Goal: Task Accomplishment & Management: Manage account settings

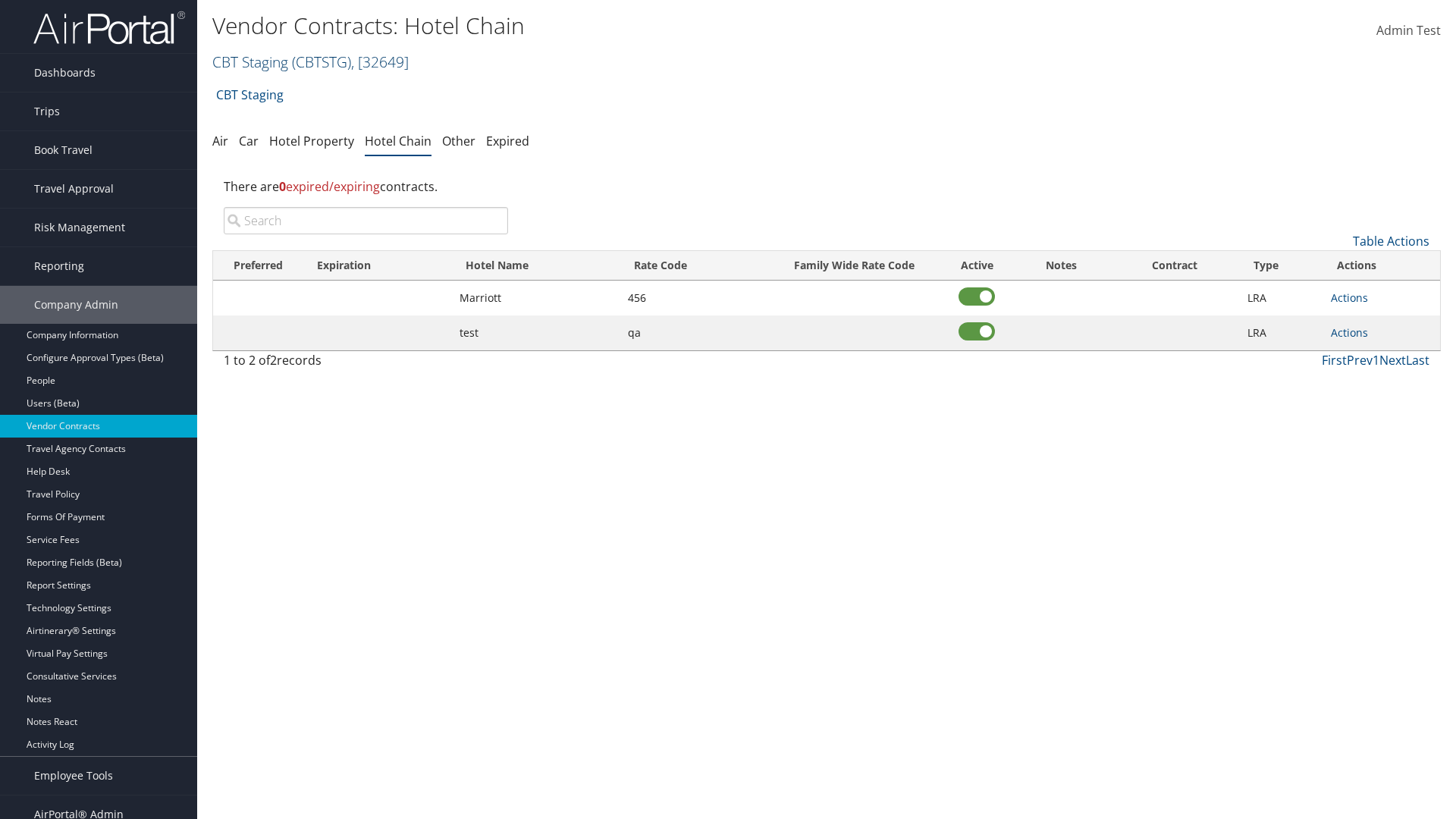
click at [250, 62] on link "CBT Staging ( CBTSTG ) , [ 32649 ]" at bounding box center [311, 62] width 197 height 21
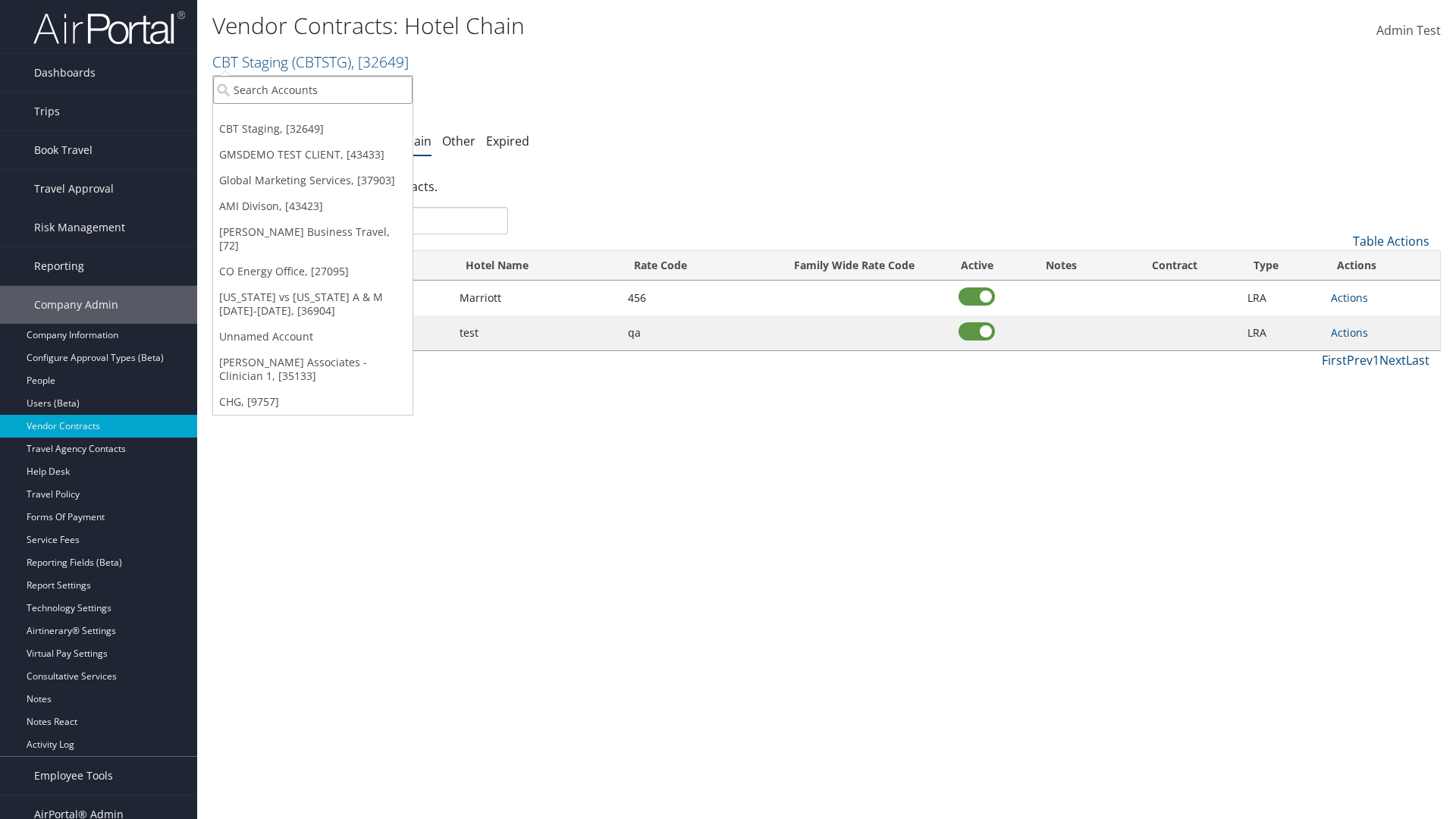
click at [312, 89] on input "search" at bounding box center [312, 89] width 199 height 28
type input "Global Marketing Services"
click at [327, 117] on div "Global Marketing Services (301946), [37903]" at bounding box center [327, 117] width 244 height 14
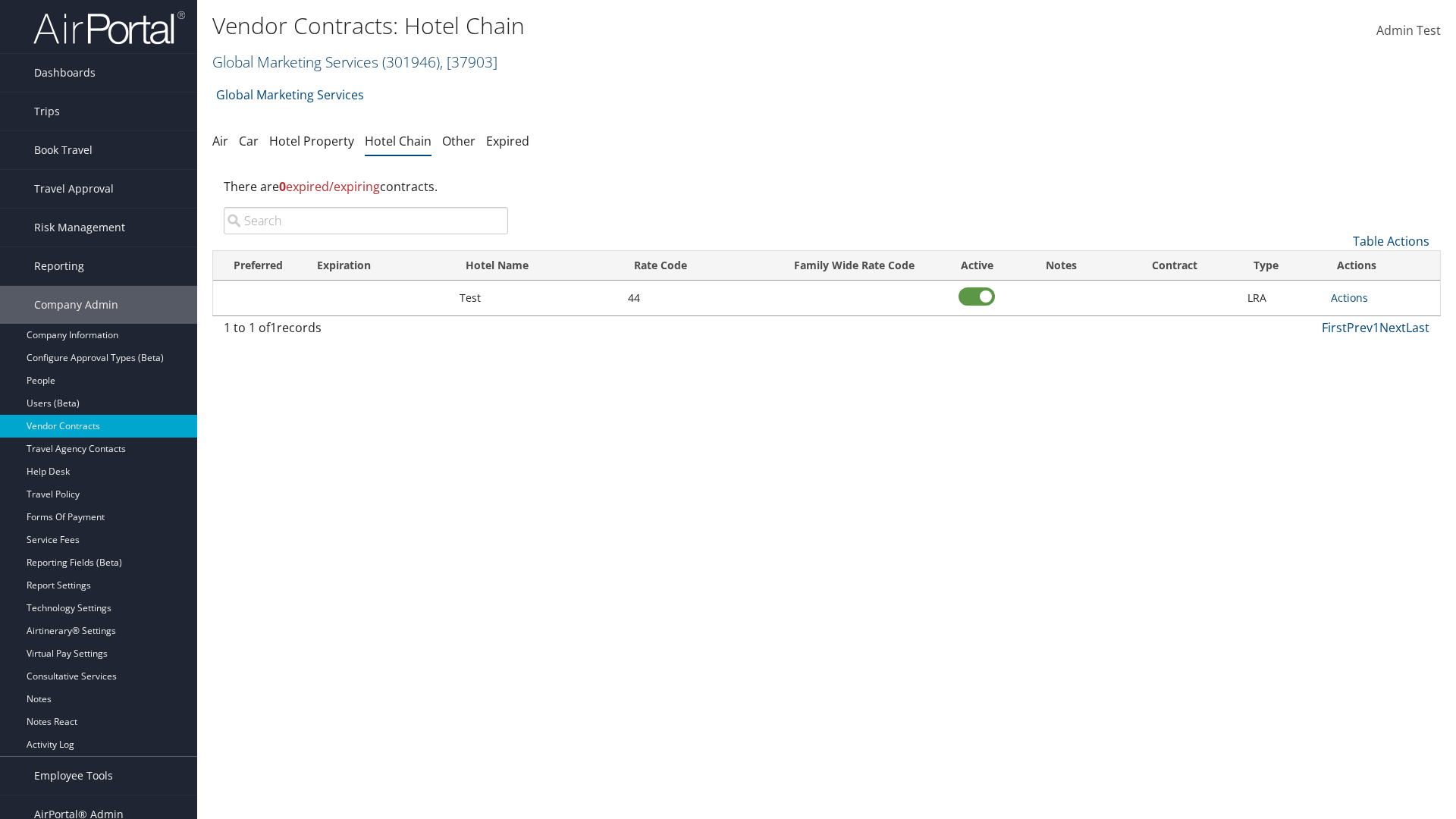
click at [294, 62] on link "Global Marketing Services ( 301946 ) , [ 37903 ]" at bounding box center [355, 62] width 285 height 21
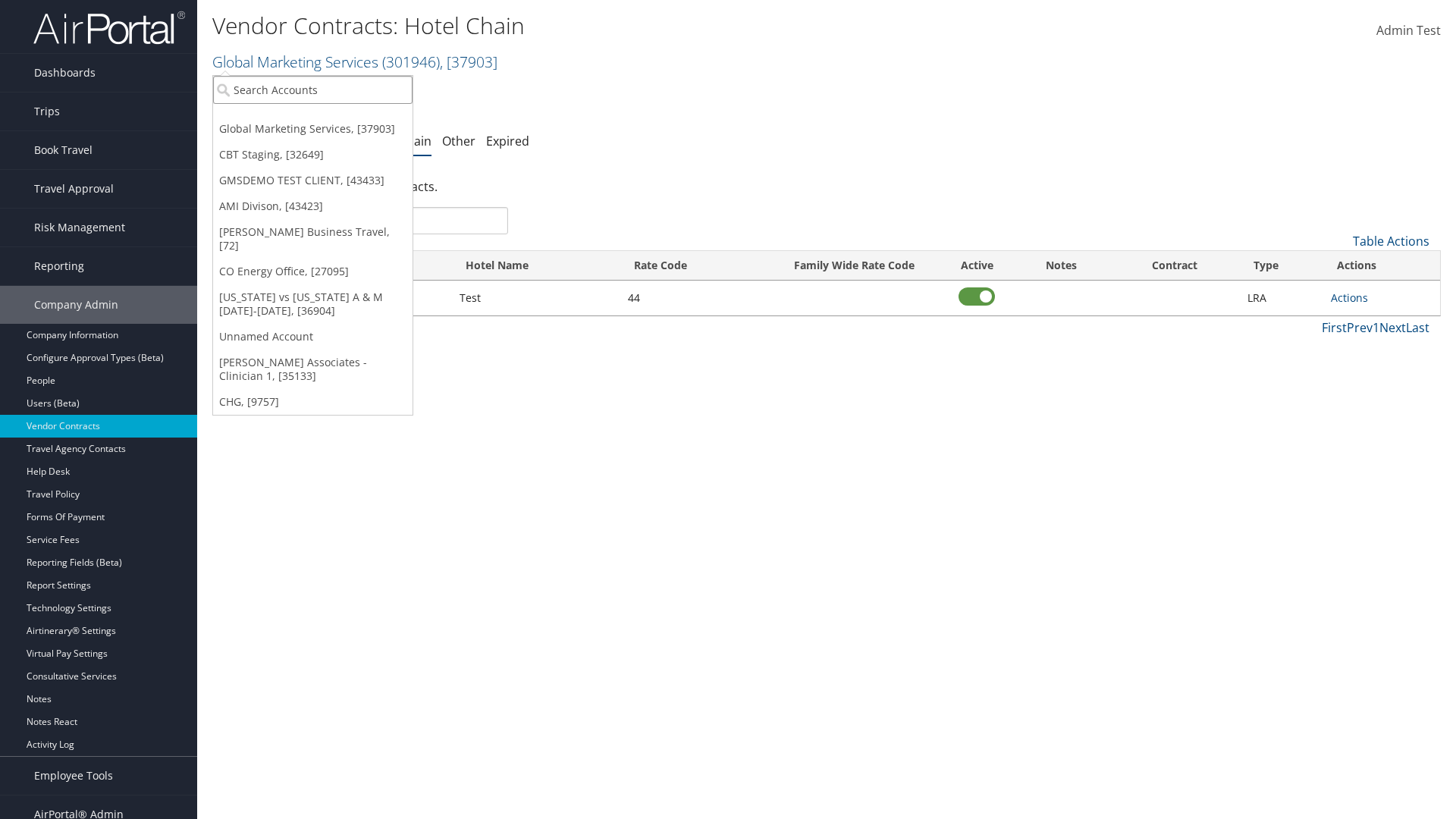
click at [312, 89] on input "search" at bounding box center [312, 89] width 199 height 28
type input "CBT Staging"
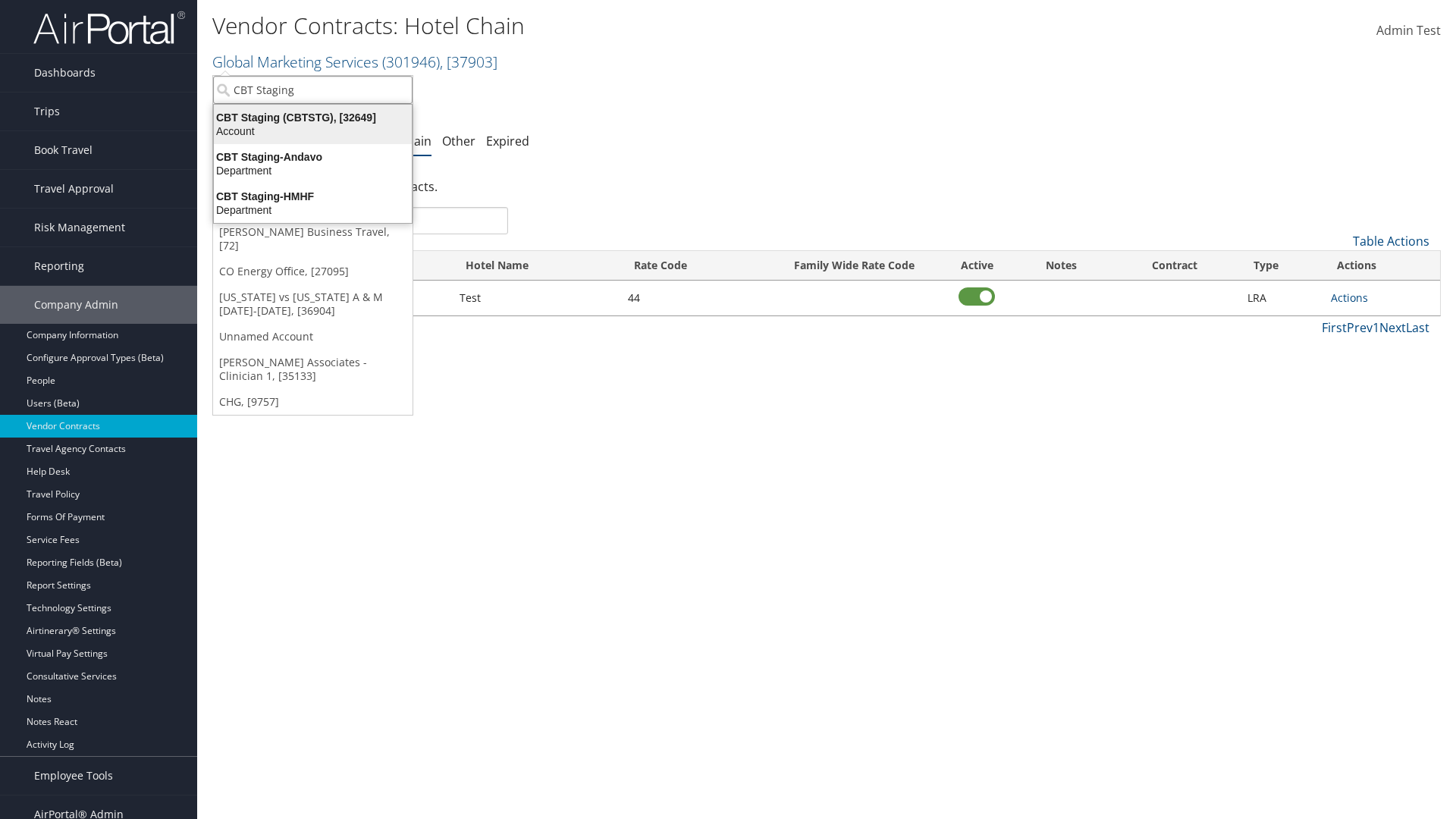
click at [312, 117] on div "CBT Staging (CBTSTG), [32649]" at bounding box center [312, 117] width 216 height 14
